Goal: Task Accomplishment & Management: Complete application form

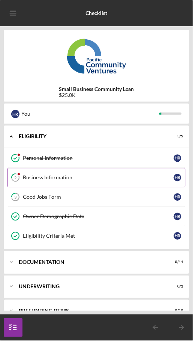
click at [108, 175] on div "Business Information" at bounding box center [98, 178] width 151 height 6
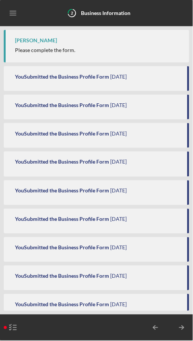
scroll to position [556, 0]
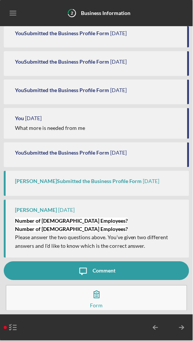
click at [119, 294] on button "Complete the Form Form" at bounding box center [97, 298] width 182 height 26
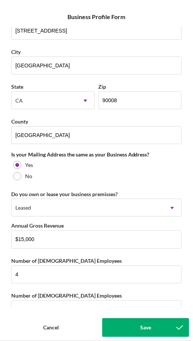
scroll to position [483, 0]
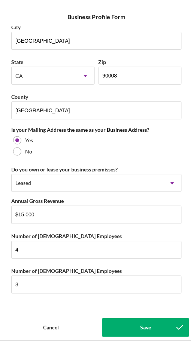
click at [150, 329] on div "Save" at bounding box center [145, 328] width 11 height 19
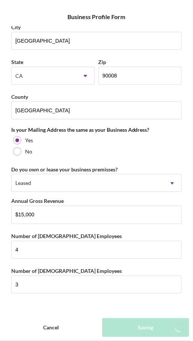
scroll to position [585, 0]
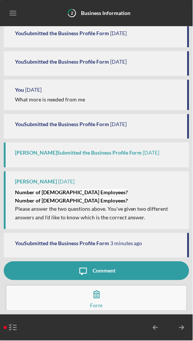
click at [95, 263] on div "Comment" at bounding box center [103, 271] width 23 height 19
click at [98, 292] on icon "button" at bounding box center [96, 294] width 5 height 7
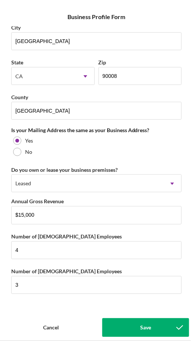
scroll to position [483, 0]
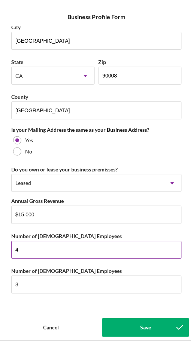
click at [51, 247] on input "4" at bounding box center [96, 250] width 170 height 18
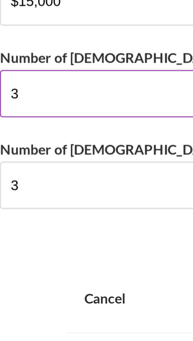
scroll to position [0, 0]
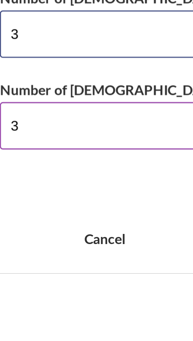
type input "3"
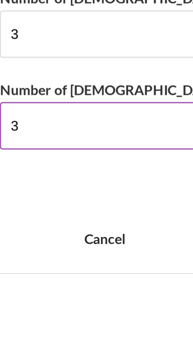
click at [30, 281] on input "3" at bounding box center [96, 285] width 170 height 18
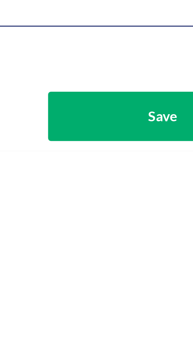
type input "4"
click at [141, 327] on div "Save" at bounding box center [145, 328] width 11 height 19
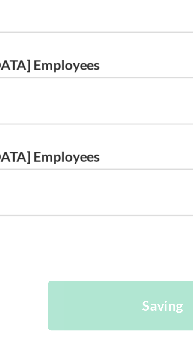
scroll to position [613, 0]
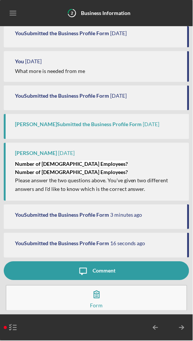
click at [105, 300] on button "Complete the Form Form" at bounding box center [97, 298] width 182 height 26
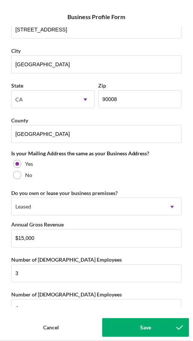
scroll to position [483, 0]
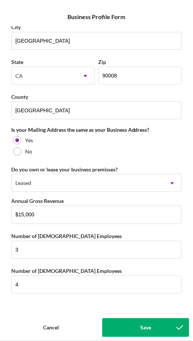
click at [133, 328] on button "Save" at bounding box center [145, 328] width 87 height 19
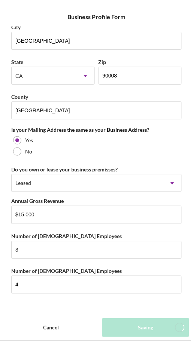
scroll to position [642, 0]
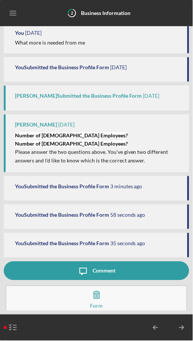
click at [104, 295] on icon "button" at bounding box center [96, 295] width 19 height 19
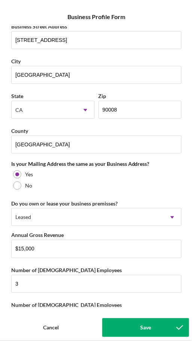
scroll to position [483, 0]
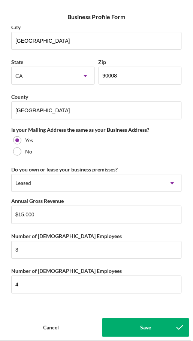
click at [142, 333] on div "Save" at bounding box center [145, 328] width 11 height 19
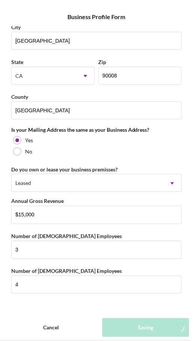
scroll to position [670, 0]
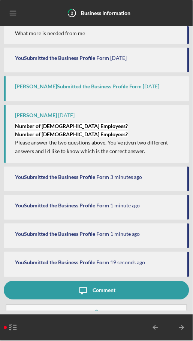
scroll to position [670, 0]
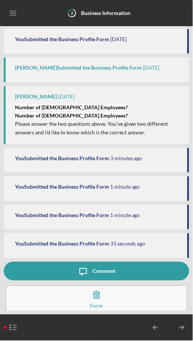
click at [10, 326] on polyline "button" at bounding box center [10, 325] width 2 height 1
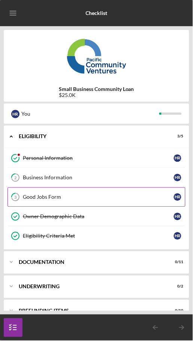
click at [51, 194] on div "Good Jobs Form" at bounding box center [98, 197] width 151 height 6
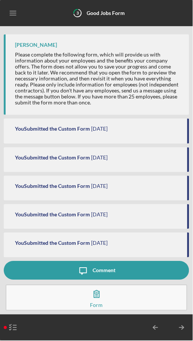
click at [96, 302] on icon "button" at bounding box center [96, 294] width 19 height 19
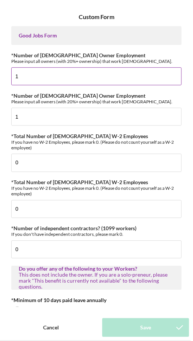
click at [34, 76] on input "1" at bounding box center [96, 76] width 170 height 18
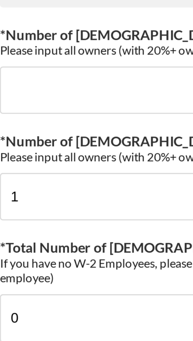
click at [69, 46] on div "Good Jobs Form *Number of [DEMOGRAPHIC_DATA] Owner Employment Please input all …" at bounding box center [96, 166] width 185 height 281
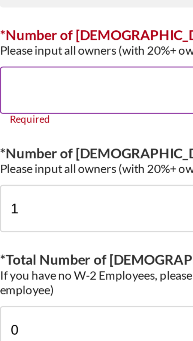
click at [31, 77] on input "*Number of [DEMOGRAPHIC_DATA] Owner Employment" at bounding box center [96, 76] width 170 height 18
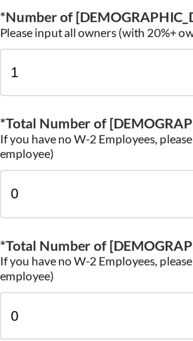
scroll to position [47, 0]
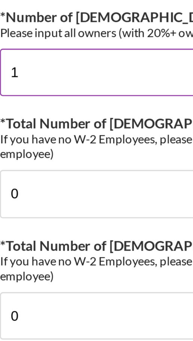
type input "3"
click at [32, 72] on input "1" at bounding box center [96, 70] width 170 height 18
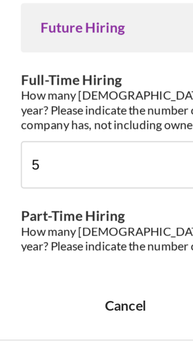
scroll to position [1640, 0]
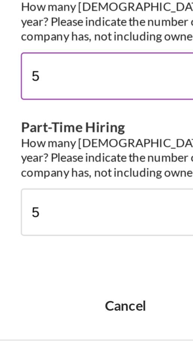
type input "4"
click at [30, 232] on input "5" at bounding box center [96, 241] width 170 height 18
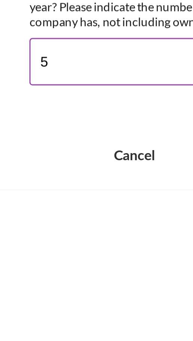
type input "3"
click at [31, 284] on input "5" at bounding box center [96, 292] width 170 height 18
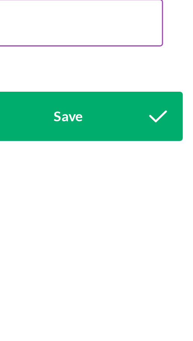
scroll to position [0, 0]
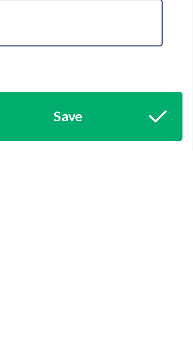
type input "4"
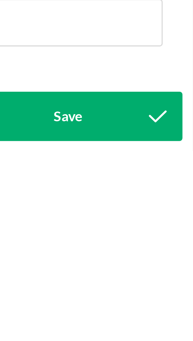
click at [157, 330] on button "Save" at bounding box center [145, 328] width 87 height 19
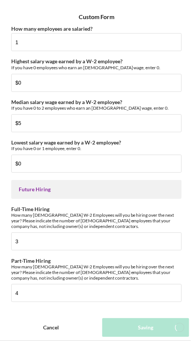
scroll to position [1637, 0]
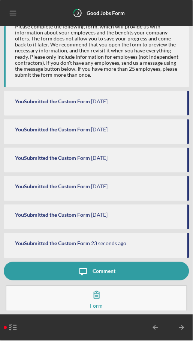
click at [109, 301] on button "Complete the Form Form" at bounding box center [97, 299] width 182 height 26
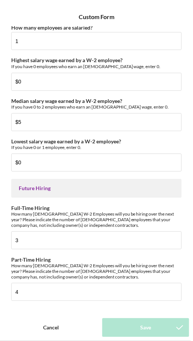
click at [58, 321] on div "Cancel" at bounding box center [51, 328] width 16 height 19
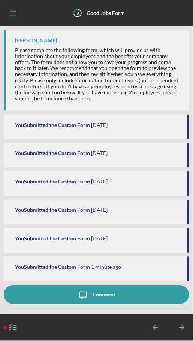
scroll to position [24, 0]
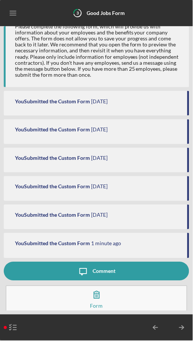
click at [97, 301] on icon "button" at bounding box center [96, 295] width 19 height 19
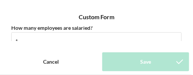
click at [126, 25] on div "Custom Form" at bounding box center [96, 16] width 185 height 19
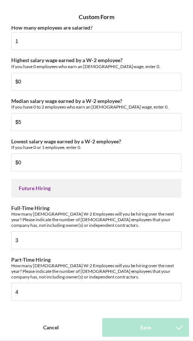
click at [43, 326] on div "Cancel" at bounding box center [51, 328] width 16 height 19
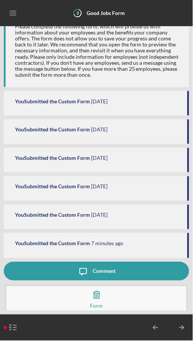
click at [103, 298] on icon "button" at bounding box center [96, 295] width 19 height 19
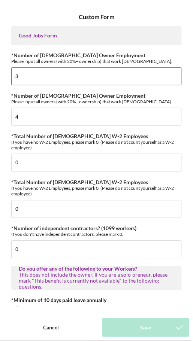
click at [39, 79] on input "3" at bounding box center [96, 76] width 170 height 18
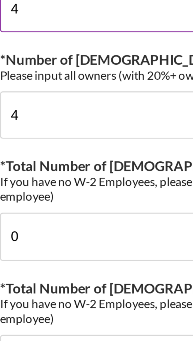
scroll to position [31, 0]
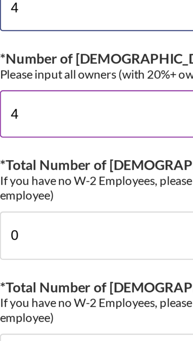
type input "4"
click at [29, 83] on input "4" at bounding box center [96, 85] width 170 height 18
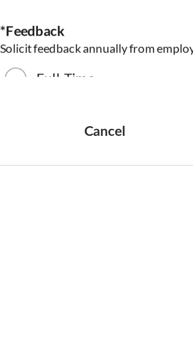
scroll to position [0, 0]
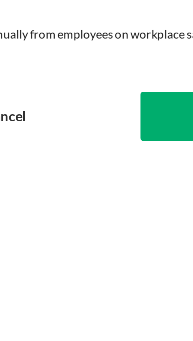
type input "3"
click at [110, 330] on button "Save" at bounding box center [145, 328] width 87 height 19
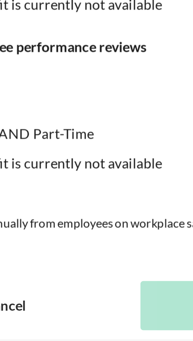
type input "3"
type input "4"
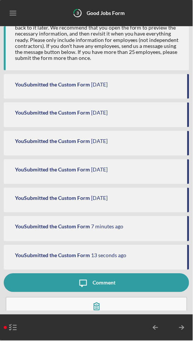
scroll to position [52, 0]
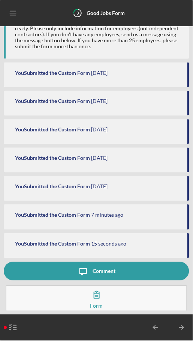
click at [100, 296] on icon "button" at bounding box center [96, 295] width 19 height 19
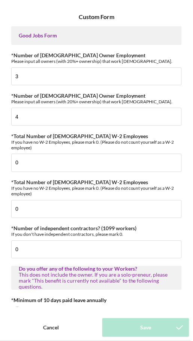
type input "4"
type input "3"
click at [55, 327] on div "Cancel" at bounding box center [51, 328] width 16 height 19
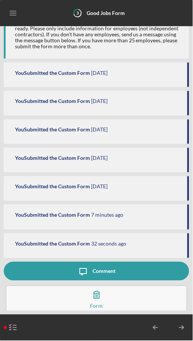
click at [15, 330] on line "button" at bounding box center [14, 330] width 3 height 0
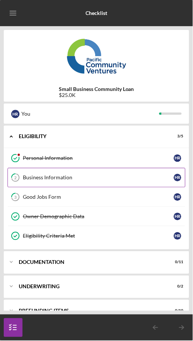
click at [105, 178] on div "Business Information" at bounding box center [98, 178] width 151 height 6
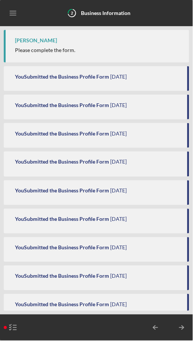
scroll to position [670, 0]
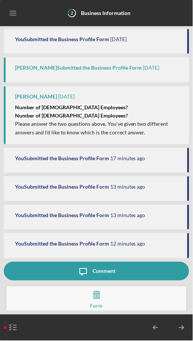
click at [93, 299] on icon "button" at bounding box center [96, 295] width 19 height 19
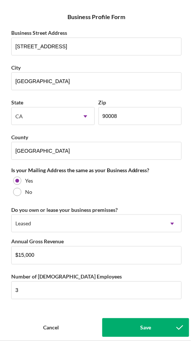
scroll to position [483, 0]
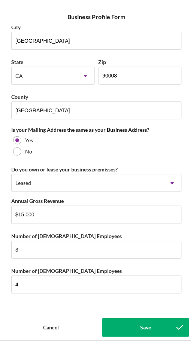
click at [141, 328] on div "Save" at bounding box center [145, 328] width 11 height 19
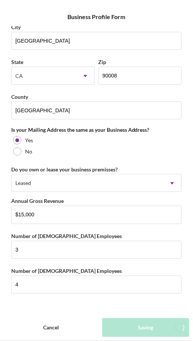
scroll to position [699, 0]
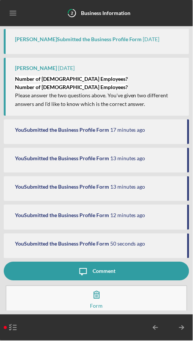
click at [103, 299] on icon "button" at bounding box center [96, 295] width 19 height 19
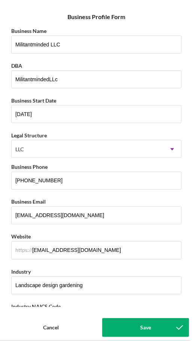
click at [125, 322] on button "Save" at bounding box center [145, 328] width 87 height 19
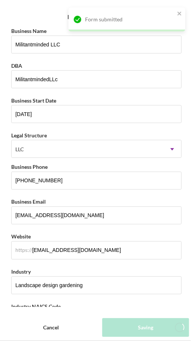
scroll to position [727, 0]
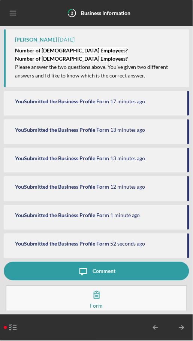
click at [103, 302] on icon "button" at bounding box center [96, 295] width 19 height 19
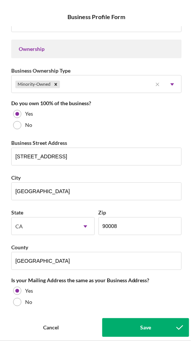
scroll to position [333, 0]
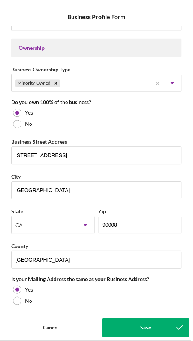
click at [124, 328] on button "Save" at bounding box center [145, 328] width 87 height 19
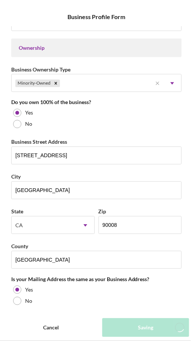
scroll to position [756, 0]
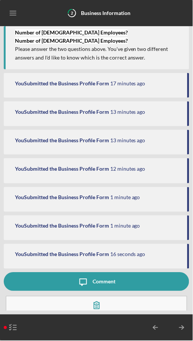
scroll to position [756, 0]
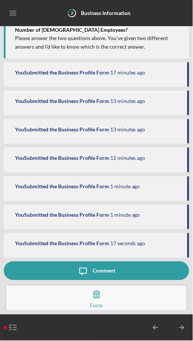
click at [13, 330] on line "button" at bounding box center [14, 330] width 3 height 0
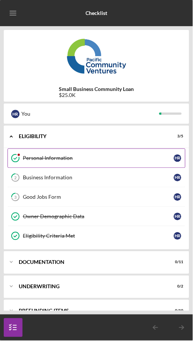
click at [145, 149] on link "Personal Information Personal Information H R" at bounding box center [96, 158] width 178 height 19
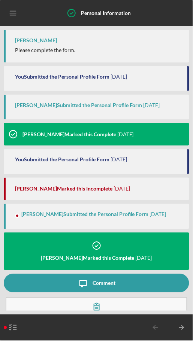
scroll to position [12, 0]
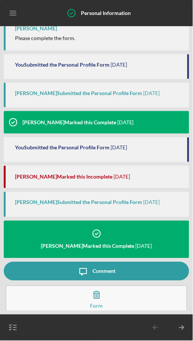
click at [136, 173] on div "[PERSON_NAME] Marked this Incomplete [DATE]" at bounding box center [98, 177] width 167 height 22
click at [107, 297] on button "View the Form Form" at bounding box center [97, 299] width 182 height 26
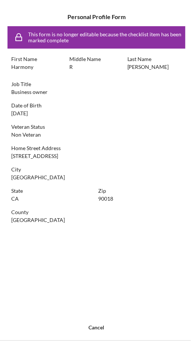
click at [90, 331] on div "Cancel" at bounding box center [97, 328] width 16 height 19
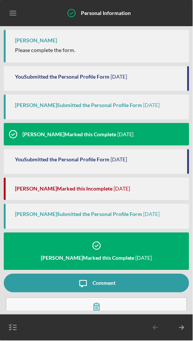
click at [13, 13] on icon "Icon/Menu" at bounding box center [13, 13] width 17 height 17
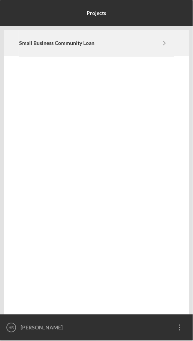
click at [160, 36] on icon "Icon/Navigate" at bounding box center [164, 42] width 17 height 17
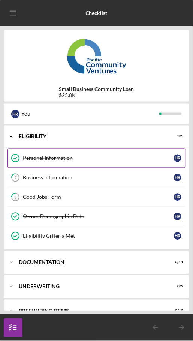
click at [67, 160] on div "Personal Information" at bounding box center [98, 158] width 151 height 6
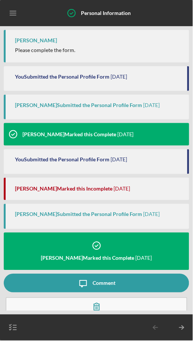
scroll to position [12, 0]
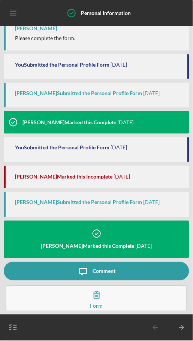
click at [102, 237] on icon at bounding box center [96, 234] width 19 height 19
click at [116, 299] on button "View the Form Form" at bounding box center [97, 299] width 182 height 26
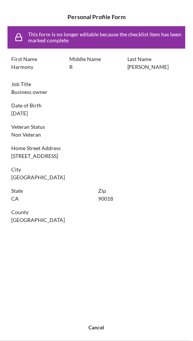
click at [94, 328] on div "Cancel" at bounding box center [97, 328] width 16 height 19
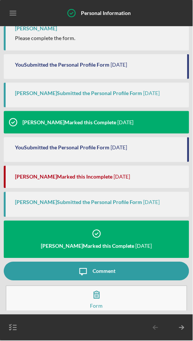
click at [127, 269] on button "Icon/Message Comment" at bounding box center [96, 271] width 185 height 19
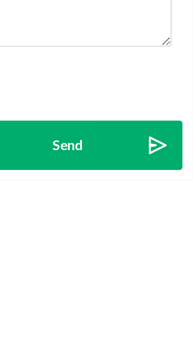
type textarea "That is not my address on my personal information"
click at [161, 329] on button "Send Icon/icon-invite-send" at bounding box center [145, 328] width 87 height 19
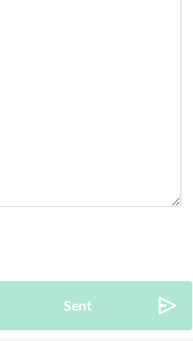
scroll to position [31, 0]
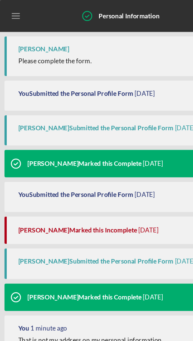
click at [104, 161] on div "You Submitted the Personal Profile Form" at bounding box center [62, 160] width 94 height 6
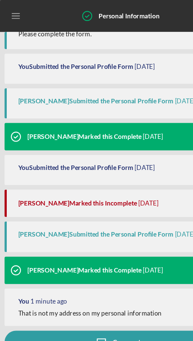
scroll to position [31, 0]
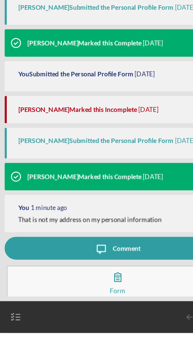
click at [102, 299] on icon "button" at bounding box center [96, 295] width 19 height 19
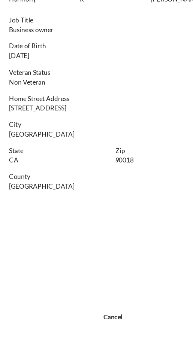
click at [98, 337] on div "Cancel" at bounding box center [97, 328] width 16 height 19
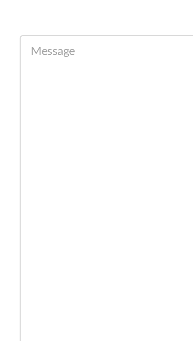
scroll to position [31, 0]
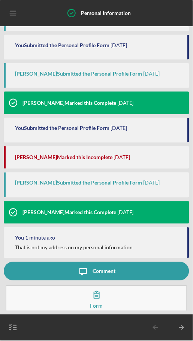
click at [33, 328] on div at bounding box center [84, 328] width 124 height 19
click at [8, 337] on icon "button" at bounding box center [13, 328] width 19 height 19
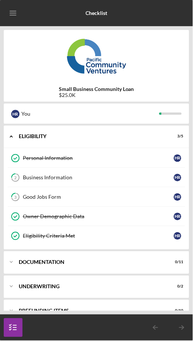
scroll to position [15, 0]
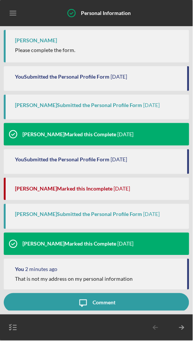
scroll to position [31, 0]
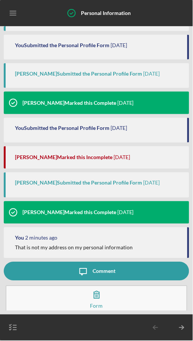
click at [115, 294] on button "View the Form Form" at bounding box center [97, 299] width 182 height 26
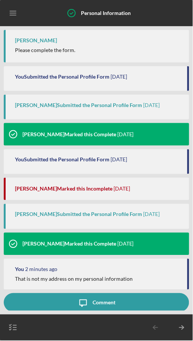
scroll to position [31, 0]
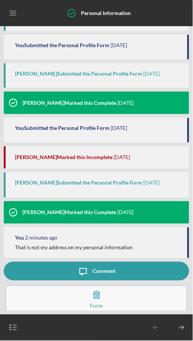
click at [101, 298] on icon "button" at bounding box center [96, 295] width 19 height 19
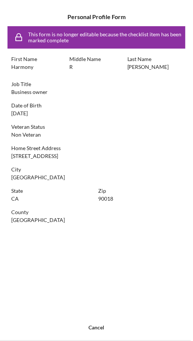
click at [38, 154] on div "[STREET_ADDRESS]" at bounding box center [34, 157] width 47 height 6
click at [52, 161] on div "This form is no longer editable because the checklist item has been marked comp…" at bounding box center [96, 166] width 185 height 281
click at [99, 328] on div "Cancel" at bounding box center [97, 328] width 16 height 19
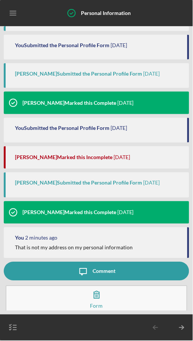
click at [14, 12] on icon "Icon/Menu" at bounding box center [13, 13] width 17 height 17
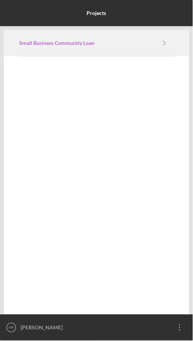
click at [144, 42] on link "Small Business Community Loan" at bounding box center [87, 43] width 136 height 6
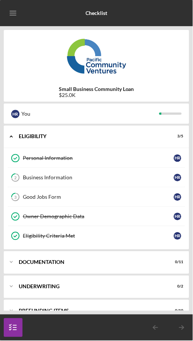
scroll to position [15, 0]
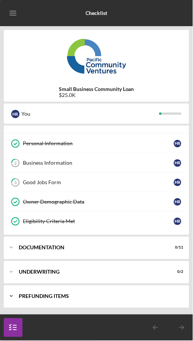
click at [64, 300] on div "Icon/Expander Prefunding Items 0 / 10" at bounding box center [96, 296] width 185 height 22
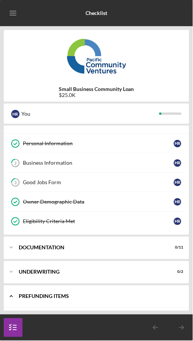
click at [54, 296] on div "Prefunding Items" at bounding box center [99, 296] width 161 height 4
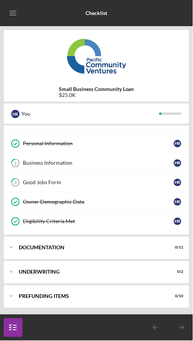
click at [15, 328] on icon "button" at bounding box center [13, 328] width 19 height 19
click at [63, 271] on div "Underwriting" at bounding box center [99, 272] width 161 height 4
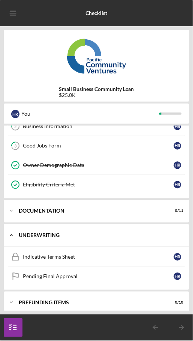
scroll to position [58, 0]
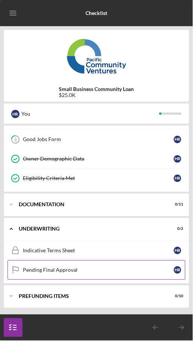
click at [78, 272] on div "Pending Final Approval" at bounding box center [98, 270] width 151 height 6
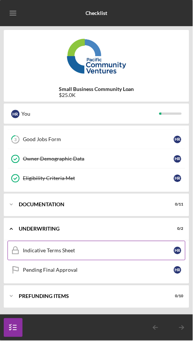
click at [138, 246] on link "Indicative Terms Sheet Indicative Terms Sheet H R" at bounding box center [96, 250] width 178 height 19
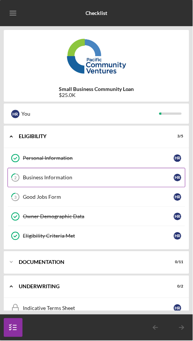
click at [130, 176] on div "Business Information" at bounding box center [98, 178] width 151 height 6
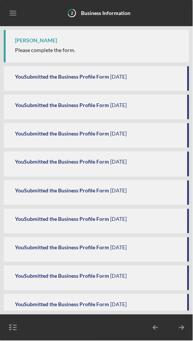
click at [13, 11] on line "button" at bounding box center [13, 11] width 6 height 0
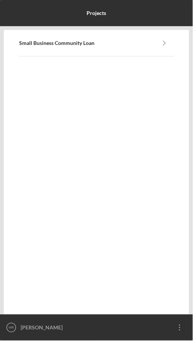
click at [183, 332] on icon "Icon/Overflow" at bounding box center [179, 328] width 19 height 19
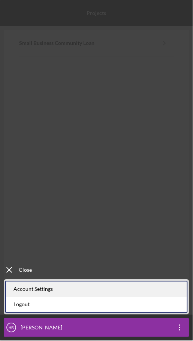
click at [137, 286] on div "Account Settings" at bounding box center [96, 289] width 181 height 15
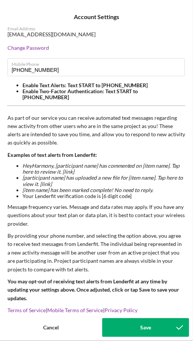
click at [126, 328] on button "Save" at bounding box center [145, 328] width 87 height 19
click at [143, 328] on div "Save" at bounding box center [145, 328] width 11 height 19
click at [145, 324] on div "Save" at bounding box center [145, 328] width 11 height 19
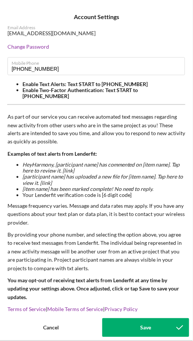
click at [127, 328] on button "Save" at bounding box center [145, 328] width 87 height 19
click at [145, 334] on div "Save" at bounding box center [145, 328] width 11 height 19
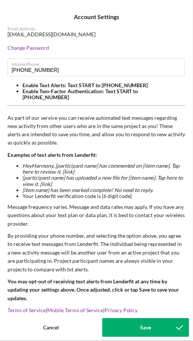
click at [144, 325] on div "Save" at bounding box center [145, 328] width 11 height 19
click at [147, 324] on div "Save" at bounding box center [145, 328] width 11 height 19
click at [145, 331] on div "Save" at bounding box center [145, 328] width 11 height 19
click at [51, 328] on div "Cancel" at bounding box center [51, 328] width 16 height 19
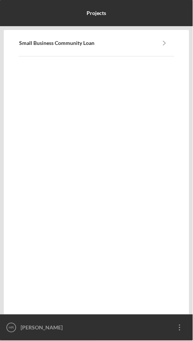
click at [36, 325] on div "[PERSON_NAME]" at bounding box center [95, 328] width 152 height 19
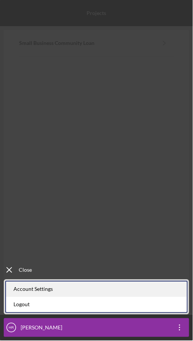
click at [55, 291] on div "Account Settings" at bounding box center [96, 289] width 181 height 15
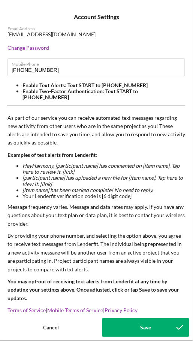
click at [124, 327] on button "Save" at bounding box center [145, 328] width 87 height 19
click at [131, 327] on button "Save" at bounding box center [145, 328] width 87 height 19
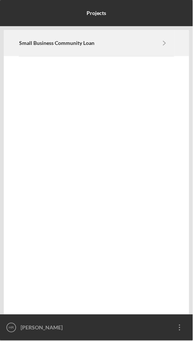
click at [171, 45] on icon "Icon/Navigate" at bounding box center [164, 42] width 17 height 17
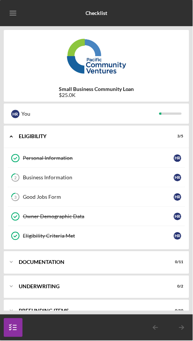
scroll to position [15, 0]
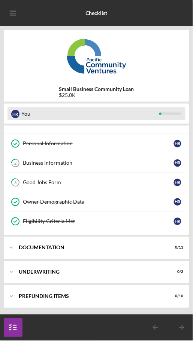
click at [160, 114] on div at bounding box center [160, 114] width 2 height 2
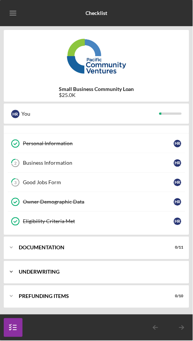
click at [104, 274] on div "Icon/Expander Underwriting 0 / 2" at bounding box center [96, 272] width 185 height 22
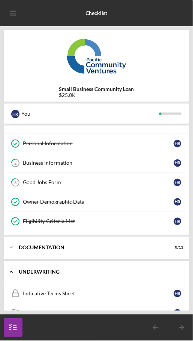
scroll to position [58, 0]
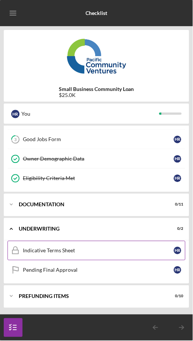
click at [86, 251] on div "Indicative Terms Sheet" at bounding box center [98, 251] width 151 height 6
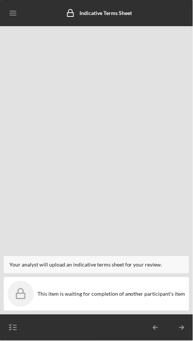
click at [159, 328] on icon "Icon/Table Pagination Arrow" at bounding box center [155, 328] width 19 height 19
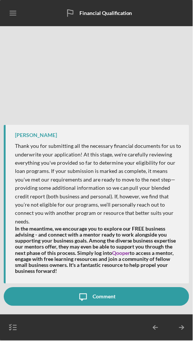
click at [157, 331] on icon "Icon/Table Pagination Arrow" at bounding box center [155, 328] width 19 height 19
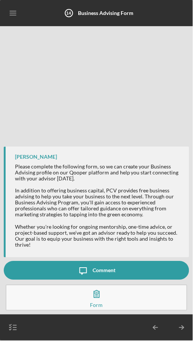
click at [117, 296] on button "Complete the Form Form" at bounding box center [97, 298] width 182 height 26
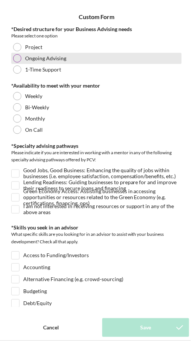
click at [16, 55] on div at bounding box center [17, 58] width 8 height 8
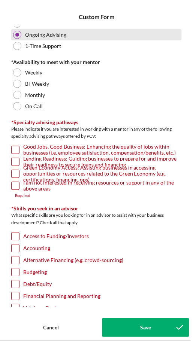
scroll to position [26, 0]
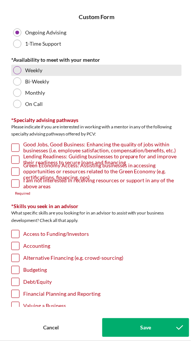
click at [19, 71] on div at bounding box center [17, 70] width 8 height 8
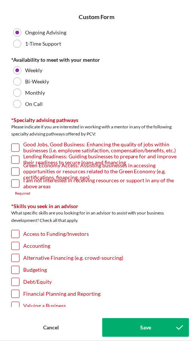
click at [16, 148] on input "Good Jobs, Good Business: Enhancing the quality of jobs within businesses (i.e.…" at bounding box center [15, 147] width 7 height 7
checkbox input "true"
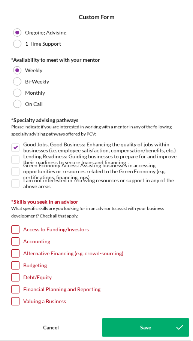
click at [15, 251] on input "Alternative Financing (e.g. crowd-sourcing)" at bounding box center [15, 253] width 7 height 7
checkbox input "true"
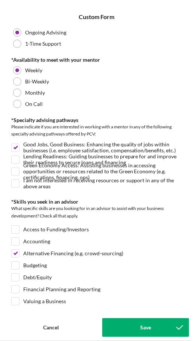
click at [140, 324] on button "Save" at bounding box center [145, 328] width 87 height 19
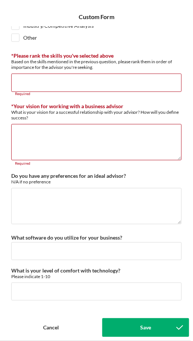
scroll to position [619, 0]
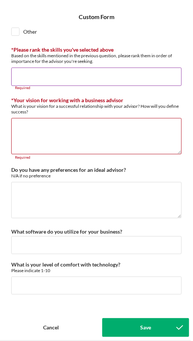
click at [42, 74] on input "*Please rank the skills you've selected above" at bounding box center [96, 77] width 170 height 18
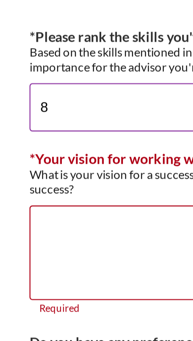
scroll to position [615, 0]
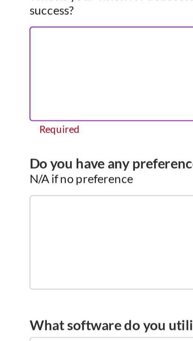
type input "88"
click at [36, 136] on textarea "*Your vision for working with a business advisor" at bounding box center [96, 137] width 170 height 36
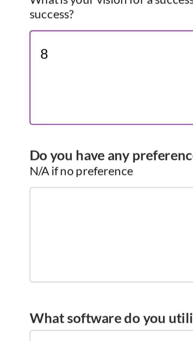
scroll to position [611, 0]
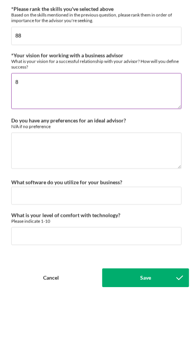
type textarea "8"
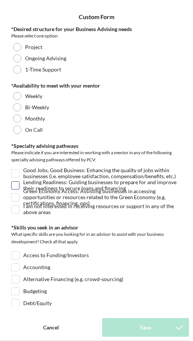
click at [16, 184] on input "Lending Readiness: Guiding businesses to prepare for and improve their readines…" at bounding box center [15, 185] width 7 height 7
checkbox input "true"
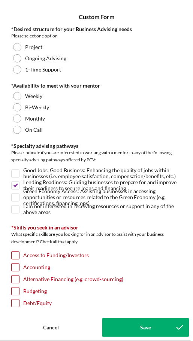
click at [15, 279] on input "Alternative Financing (e.g. crowd-sourcing)" at bounding box center [15, 279] width 7 height 7
checkbox input "true"
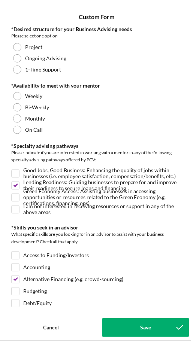
click at [122, 326] on button "Save" at bounding box center [145, 328] width 87 height 19
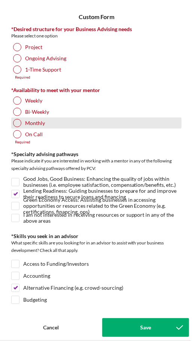
click at [19, 121] on div at bounding box center [17, 123] width 8 height 8
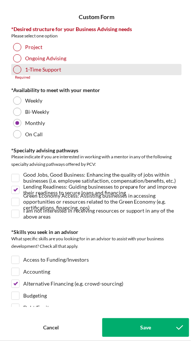
click at [21, 64] on div "1-Time Support" at bounding box center [96, 69] width 170 height 11
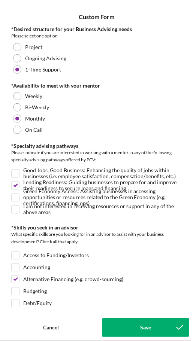
click at [142, 329] on div "Save" at bounding box center [145, 328] width 11 height 19
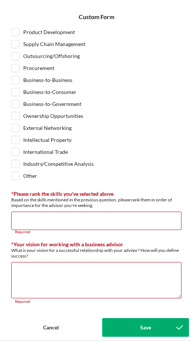
scroll to position [619, 0]
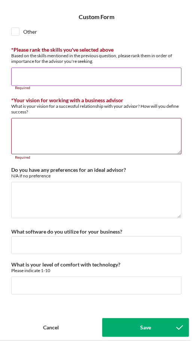
click at [116, 75] on input "*Please rank the skills you've selected above" at bounding box center [96, 77] width 170 height 18
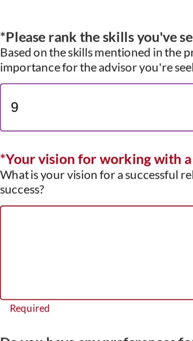
scroll to position [615, 0]
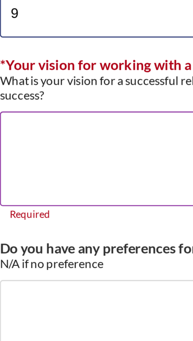
type input "9"
click at [40, 125] on textarea "*Your vision for working with a business advisor" at bounding box center [96, 137] width 170 height 36
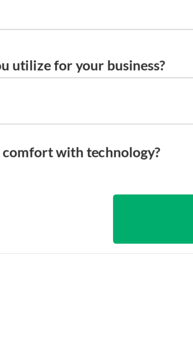
scroll to position [571, 0]
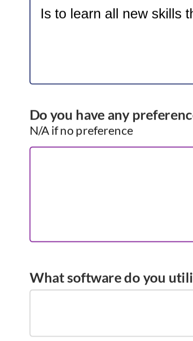
type textarea "Is to learn all new skills that pertain to succeeding"
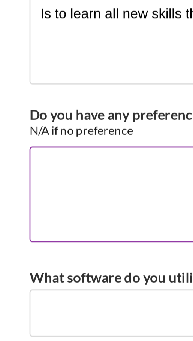
click at [28, 226] on textarea "Do you have any preferences for an ideal advisor?" at bounding box center [96, 240] width 170 height 36
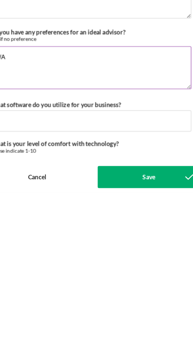
scroll to position [0, 0]
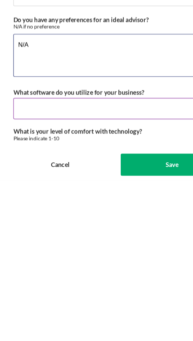
type textarea "N/A"
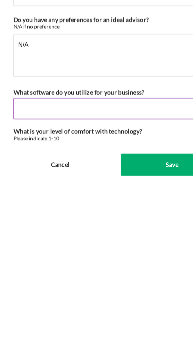
click at [64, 280] on input "What software do you utilize for your business?" at bounding box center [96, 280] width 170 height 18
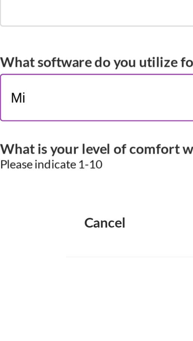
type input "M"
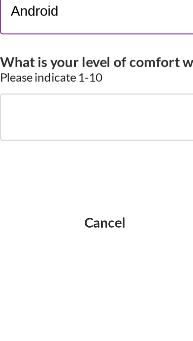
scroll to position [611, 0]
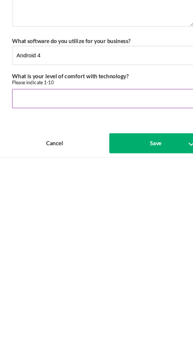
click at [55, 281] on input "What is your level of comfort with technology?" at bounding box center [96, 286] width 170 height 18
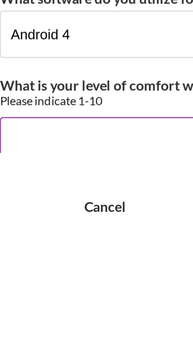
scroll to position [594, 0]
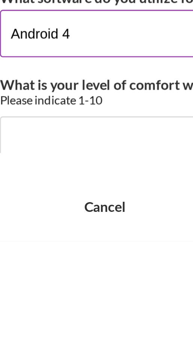
click at [45, 259] on input "Android 4" at bounding box center [96, 262] width 170 height 18
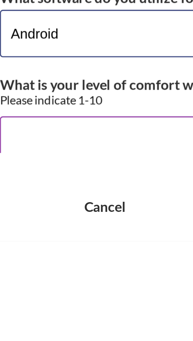
type input "Android"
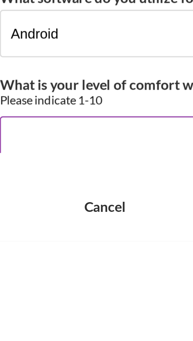
click at [45, 298] on input "What is your level of comfort with technology?" at bounding box center [96, 303] width 170 height 18
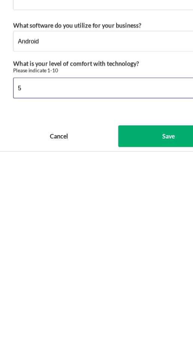
type input "5"
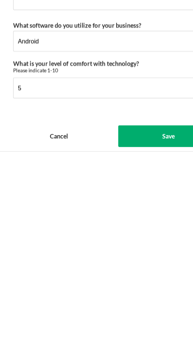
click at [142, 328] on div "Save" at bounding box center [145, 328] width 11 height 19
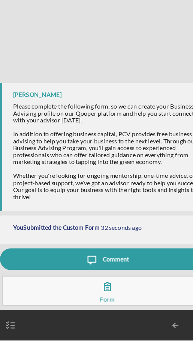
click at [98, 295] on icon "button" at bounding box center [96, 294] width 19 height 19
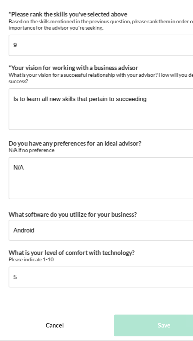
scroll to position [610, 0]
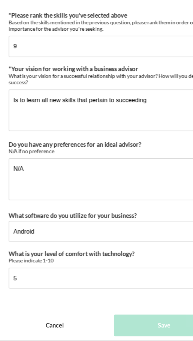
click at [52, 329] on div "Cancel" at bounding box center [51, 328] width 16 height 19
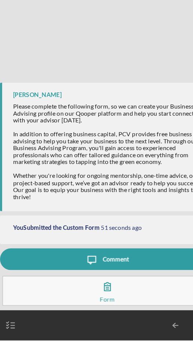
click at [100, 295] on icon "button" at bounding box center [96, 294] width 19 height 19
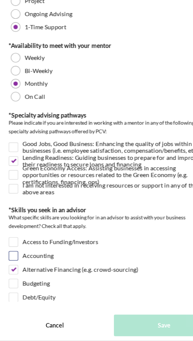
click at [25, 267] on label "Accounting" at bounding box center [36, 267] width 27 height 7
click at [19, 267] on input "Accounting" at bounding box center [15, 267] width 7 height 7
checkbox input "true"
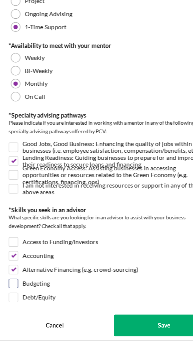
click at [25, 289] on label "Budgeting" at bounding box center [35, 291] width 24 height 7
click at [19, 289] on input "Budgeting" at bounding box center [15, 291] width 7 height 7
checkbox input "true"
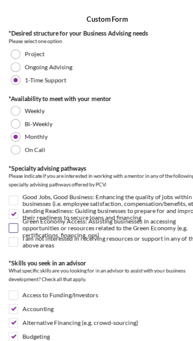
click at [17, 197] on input "Green Economy Access: Assisting businesses in accessing opportunities or resour…" at bounding box center [15, 197] width 7 height 7
checkbox input "true"
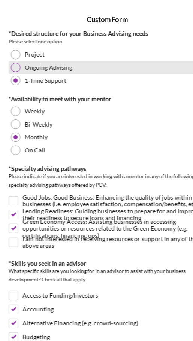
click at [19, 55] on div at bounding box center [17, 58] width 8 height 8
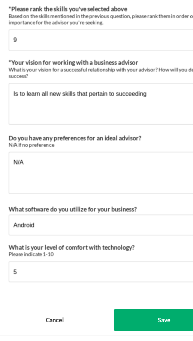
scroll to position [577, 0]
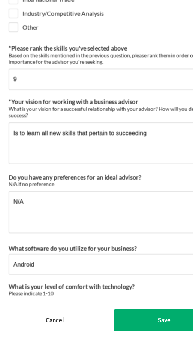
click at [121, 337] on button "Save" at bounding box center [145, 328] width 87 height 19
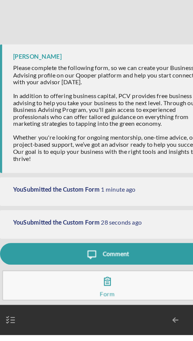
click at [92, 294] on icon "button" at bounding box center [96, 294] width 19 height 19
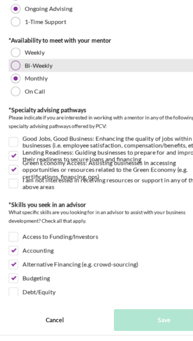
click at [20, 108] on div at bounding box center [17, 107] width 8 height 8
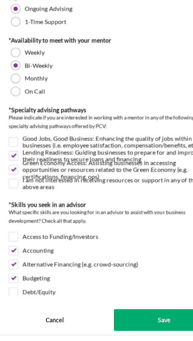
click at [125, 337] on button "Save" at bounding box center [145, 328] width 87 height 19
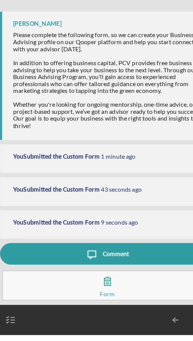
click at [101, 299] on icon "button" at bounding box center [96, 294] width 19 height 19
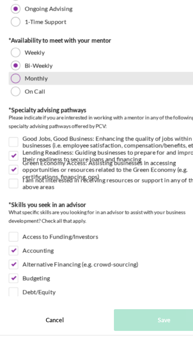
click at [19, 123] on div "Monthly" at bounding box center [96, 118] width 170 height 11
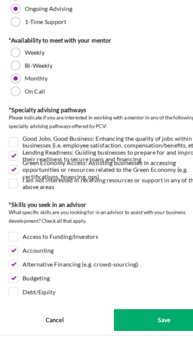
click at [126, 337] on button "Save" at bounding box center [145, 328] width 87 height 19
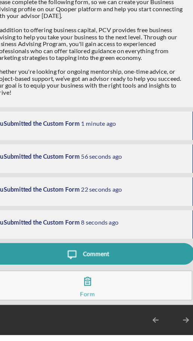
click at [141, 291] on button "Complete the Form Form" at bounding box center [97, 298] width 182 height 26
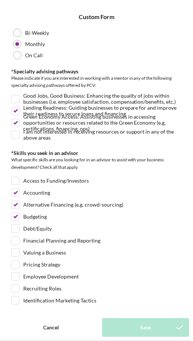
scroll to position [75, 0]
click at [16, 98] on input "Good Jobs, Good Business: Enhancing the quality of jobs within businesses (i.e.…" at bounding box center [15, 98] width 7 height 7
checkbox input "true"
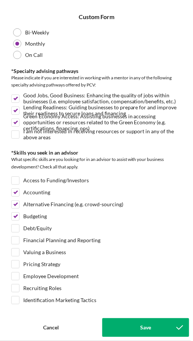
click at [149, 328] on div "Save" at bounding box center [145, 328] width 11 height 19
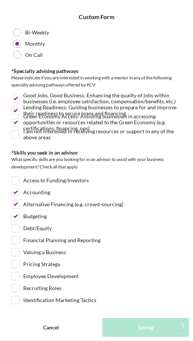
scroll to position [25, 0]
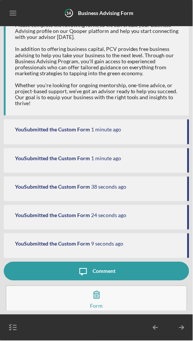
click at [107, 302] on button "Complete the Form Form" at bounding box center [97, 299] width 182 height 26
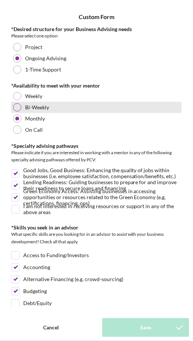
click at [24, 107] on div "Bi-Weekly" at bounding box center [96, 107] width 170 height 11
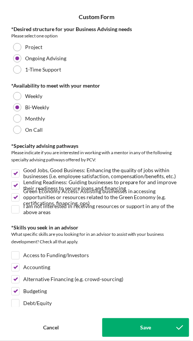
click at [145, 326] on div "Save" at bounding box center [145, 328] width 11 height 19
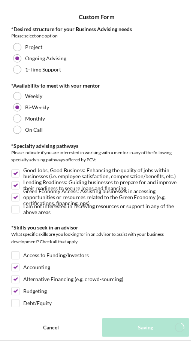
scroll to position [54, 0]
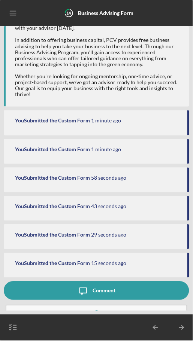
scroll to position [40, 0]
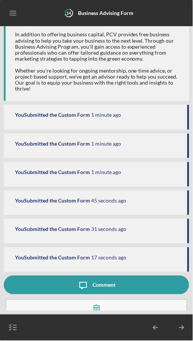
click at [115, 301] on button "Complete the Form Form" at bounding box center [97, 313] width 182 height 26
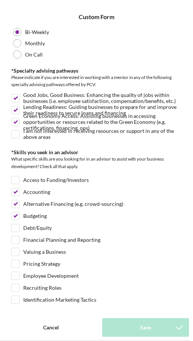
scroll to position [75, 0]
click at [15, 182] on input "Access to Funding/Investors" at bounding box center [15, 180] width 7 height 7
checkbox input "true"
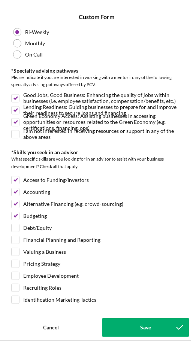
click at [131, 331] on button "Save" at bounding box center [145, 328] width 87 height 19
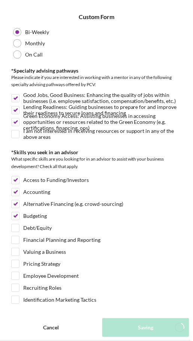
scroll to position [82, 0]
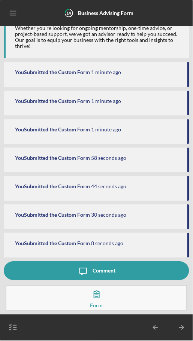
click at [112, 297] on button "Complete the Form Form" at bounding box center [97, 298] width 182 height 26
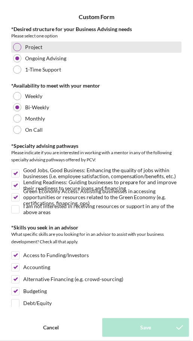
click at [22, 44] on div "Project" at bounding box center [96, 47] width 170 height 11
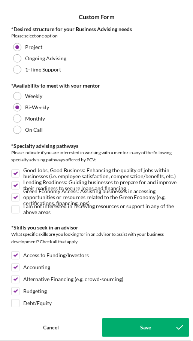
click at [143, 330] on div "Save" at bounding box center [145, 328] width 11 height 19
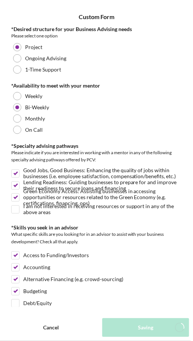
scroll to position [111, 0]
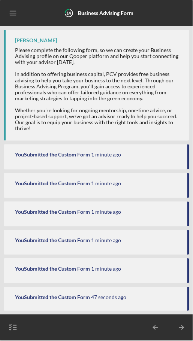
click at [13, 329] on icon "button" at bounding box center [13, 328] width 19 height 19
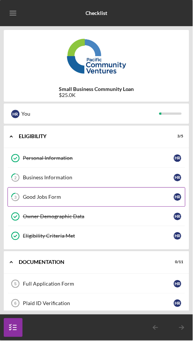
click at [40, 190] on link "3 Good Jobs Form H R" at bounding box center [96, 197] width 178 height 19
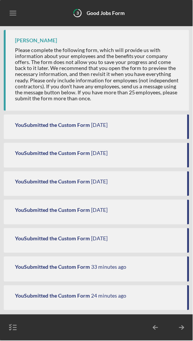
scroll to position [52, 0]
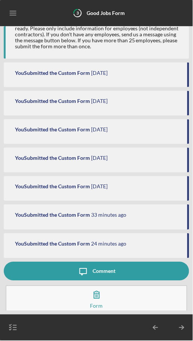
click at [45, 304] on button "Complete the Form Form" at bounding box center [97, 299] width 182 height 26
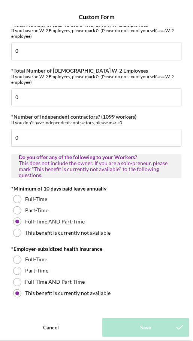
scroll to position [113, 0]
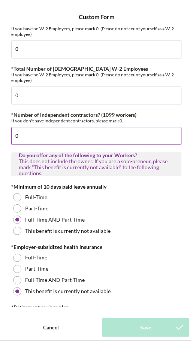
click at [48, 137] on input "0" at bounding box center [96, 136] width 170 height 18
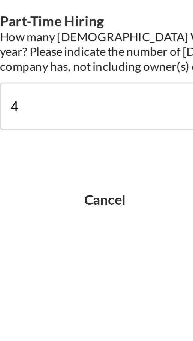
scroll to position [0, 0]
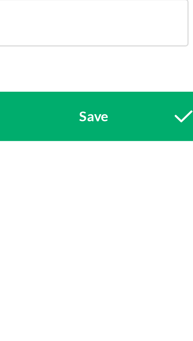
click at [148, 327] on div "Save" at bounding box center [145, 328] width 11 height 19
type input "1"
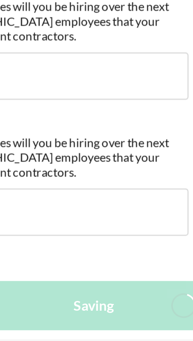
scroll to position [81, 0]
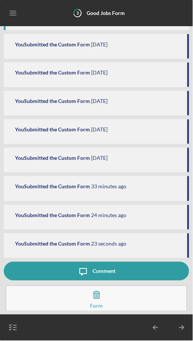
click at [109, 297] on button "Complete the Form Form" at bounding box center [97, 299] width 182 height 26
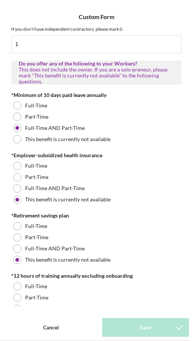
scroll to position [206, 0]
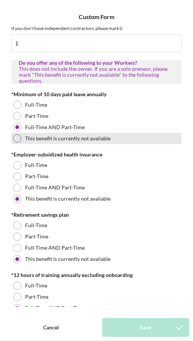
click at [18, 140] on div at bounding box center [17, 138] width 8 height 8
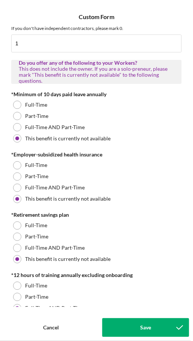
click at [127, 325] on button "Save" at bounding box center [145, 328] width 87 height 19
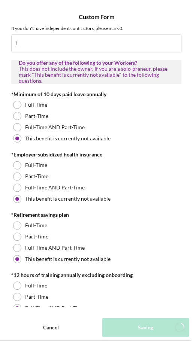
scroll to position [109, 0]
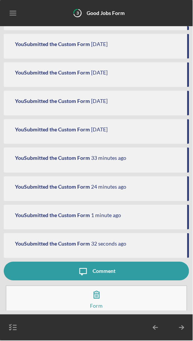
click at [67, 304] on button "Complete the Form Form" at bounding box center [97, 299] width 182 height 26
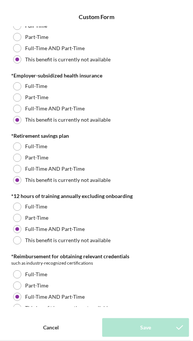
scroll to position [285, 0]
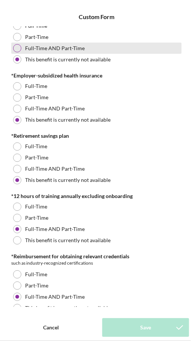
click at [19, 44] on div "Full-Time AND Part-Time" at bounding box center [96, 48] width 170 height 11
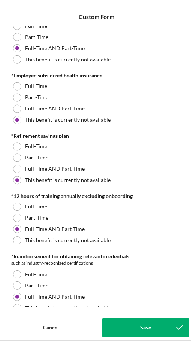
click at [143, 328] on div "Save" at bounding box center [145, 328] width 11 height 19
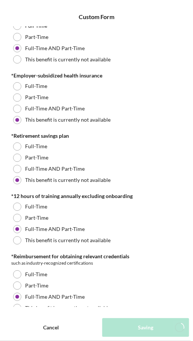
scroll to position [138, 0]
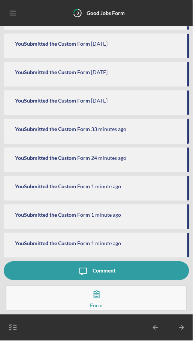
click at [153, 88] on div "You Submitted the Custom Form 1 minute ago You Submitted the Custom Form 1 minu…" at bounding box center [96, 77] width 185 height 370
click at [108, 299] on button "Complete the Form Form" at bounding box center [97, 298] width 182 height 26
click at [100, 309] on button "Complete the Form Form" at bounding box center [97, 298] width 182 height 26
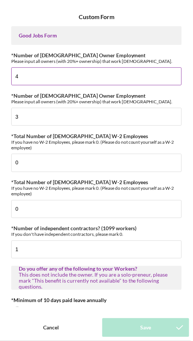
click at [44, 79] on input "4" at bounding box center [96, 76] width 170 height 18
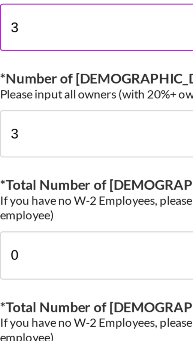
scroll to position [25, 0]
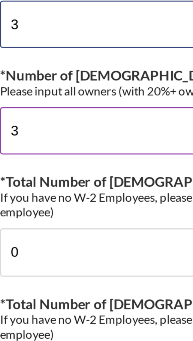
type input "3"
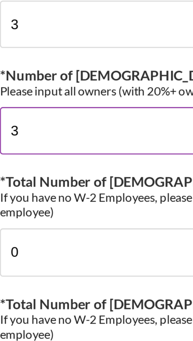
click at [30, 90] on input "3" at bounding box center [96, 92] width 170 height 18
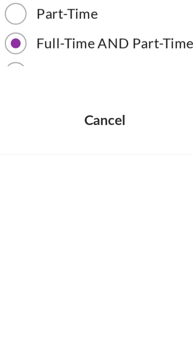
scroll to position [0, 0]
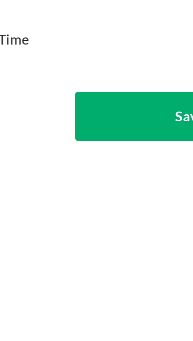
type input "4"
click at [128, 326] on button "Save" at bounding box center [145, 328] width 87 height 19
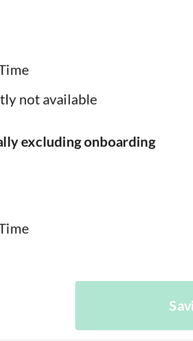
scroll to position [166, 0]
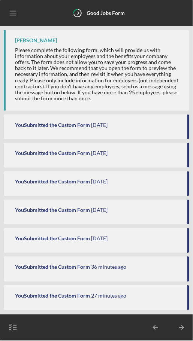
click at [15, 327] on icon "button" at bounding box center [13, 328] width 19 height 19
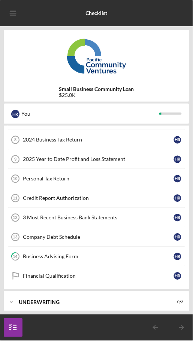
scroll to position [203, 0]
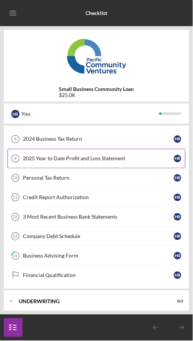
click at [44, 161] on link "2025 Year to Date Profit and Loss Statement 9 2025 Year to Date Profit and Loss…" at bounding box center [96, 158] width 178 height 19
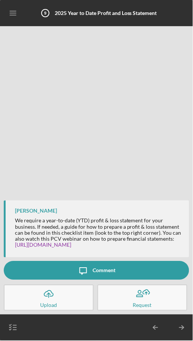
click at [47, 294] on icon "Icon/Upload" at bounding box center [48, 294] width 19 height 19
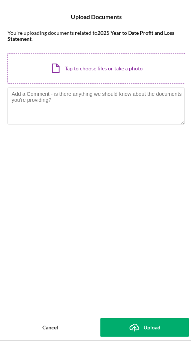
click at [121, 70] on div "Icon/Document Browse or drag files here (max 100MB total) Tap to choose files o…" at bounding box center [96, 68] width 178 height 31
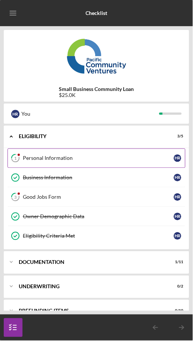
click at [129, 156] on div "Personal Information" at bounding box center [98, 158] width 151 height 6
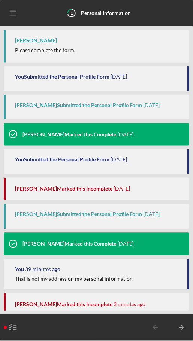
scroll to position [95, 0]
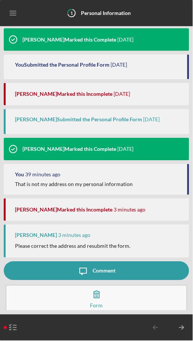
click at [102, 293] on icon "button" at bounding box center [96, 294] width 19 height 19
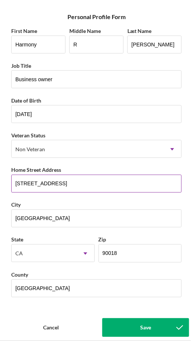
click at [93, 184] on input "2730 Obama Blvd" at bounding box center [96, 184] width 170 height 18
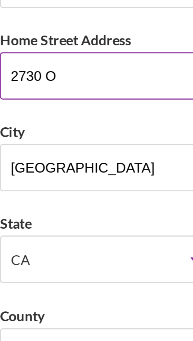
type input "2730"
type input "4079 liemert Blvd apt 4"
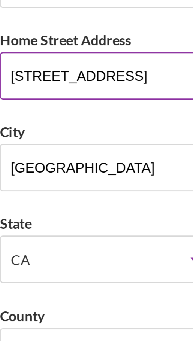
type input "CA"
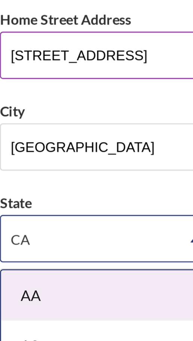
scroll to position [4, 0]
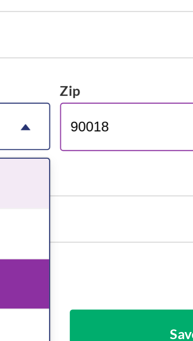
click at [112, 248] on input "90018" at bounding box center [140, 249] width 84 height 18
click at [115, 247] on input "90018" at bounding box center [140, 249] width 84 height 18
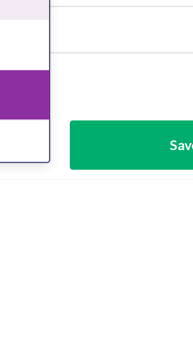
scroll to position [0, 0]
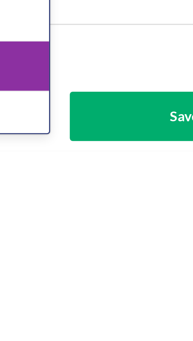
type input "90008"
click at [128, 328] on button "Save" at bounding box center [145, 328] width 87 height 19
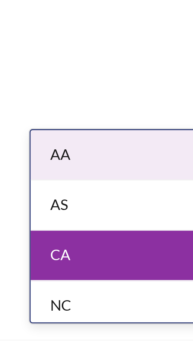
click at [43, 303] on div "CA" at bounding box center [53, 309] width 83 height 19
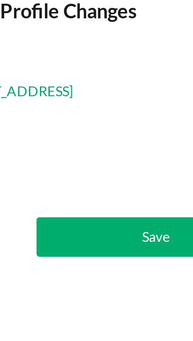
click at [124, 100] on button "Save" at bounding box center [143, 103] width 91 height 15
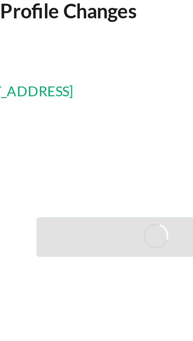
scroll to position [123, 0]
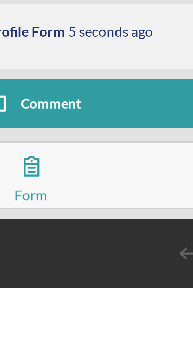
click at [132, 299] on button "Complete the Form Form" at bounding box center [97, 298] width 182 height 26
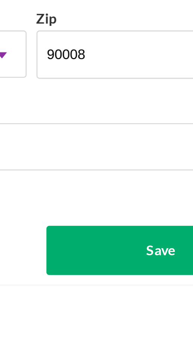
click at [122, 337] on button "Save" at bounding box center [145, 328] width 87 height 19
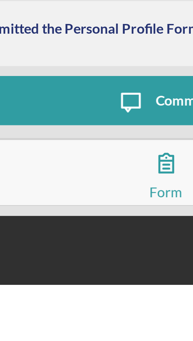
click at [90, 295] on icon "button" at bounding box center [96, 294] width 19 height 19
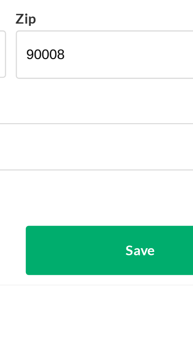
click at [127, 337] on button "Save" at bounding box center [145, 328] width 87 height 19
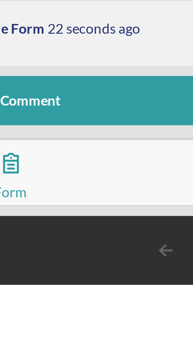
click at [121, 298] on button "Complete the Form Form" at bounding box center [97, 298] width 182 height 26
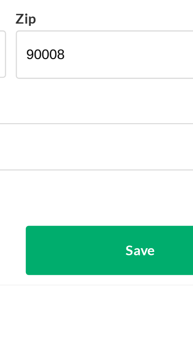
click at [141, 337] on div "Save" at bounding box center [145, 328] width 11 height 19
